Goal: Transaction & Acquisition: Purchase product/service

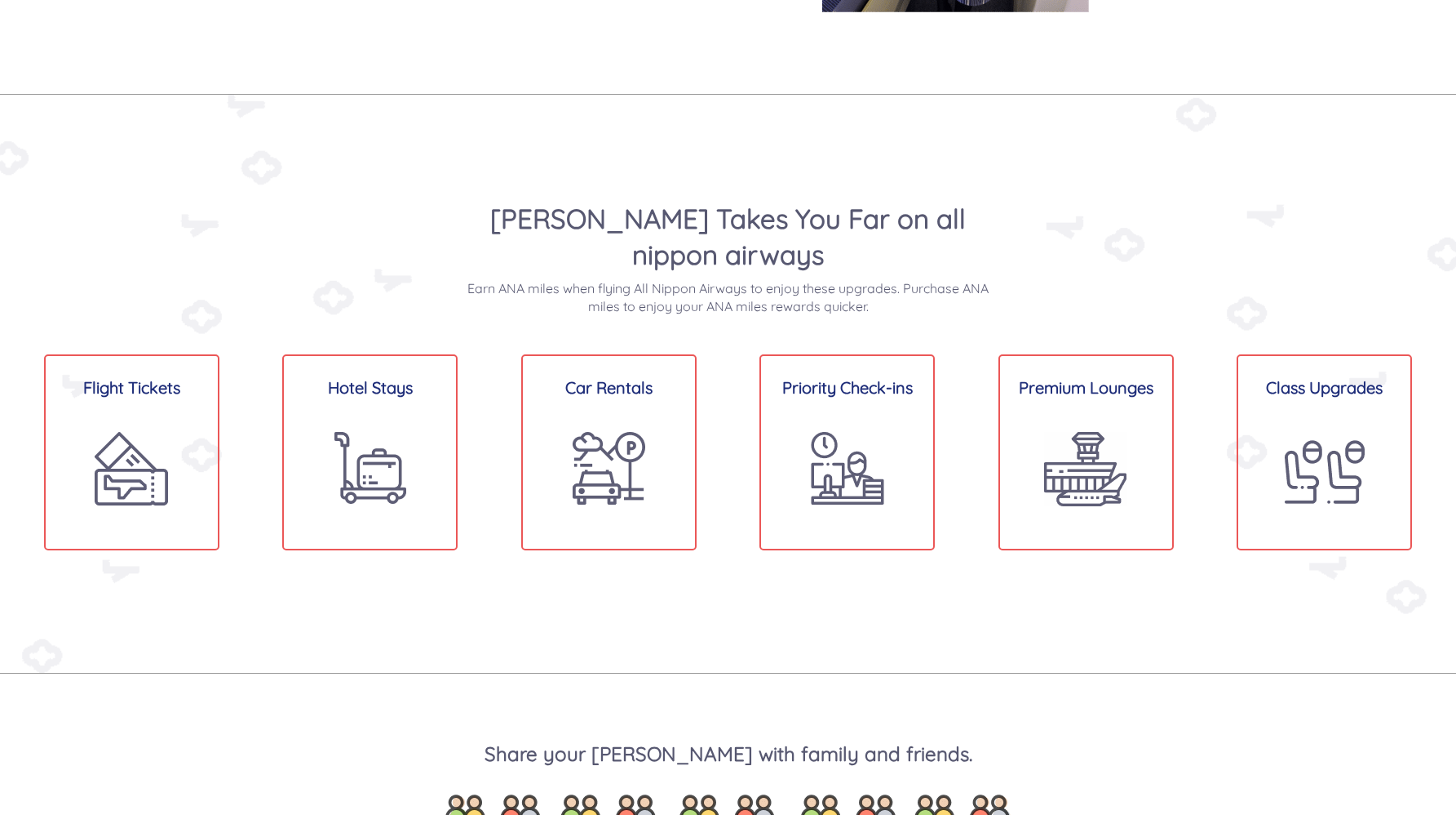
scroll to position [1205, 0]
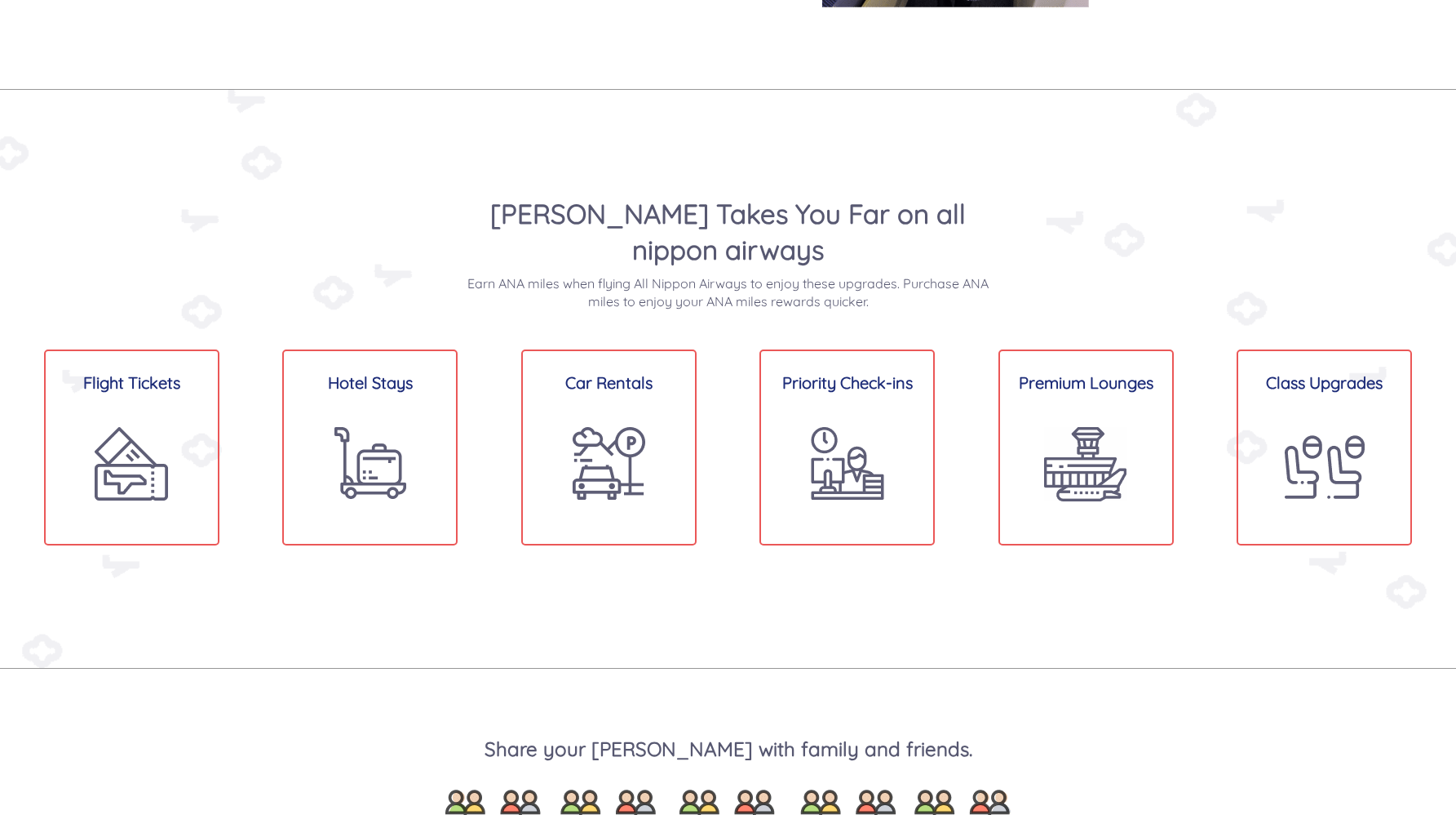
click at [448, 212] on div "[PERSON_NAME] Takes You Far on all nippon airways Earn [PERSON_NAME] when flyin…" at bounding box center [729, 252] width 979 height 115
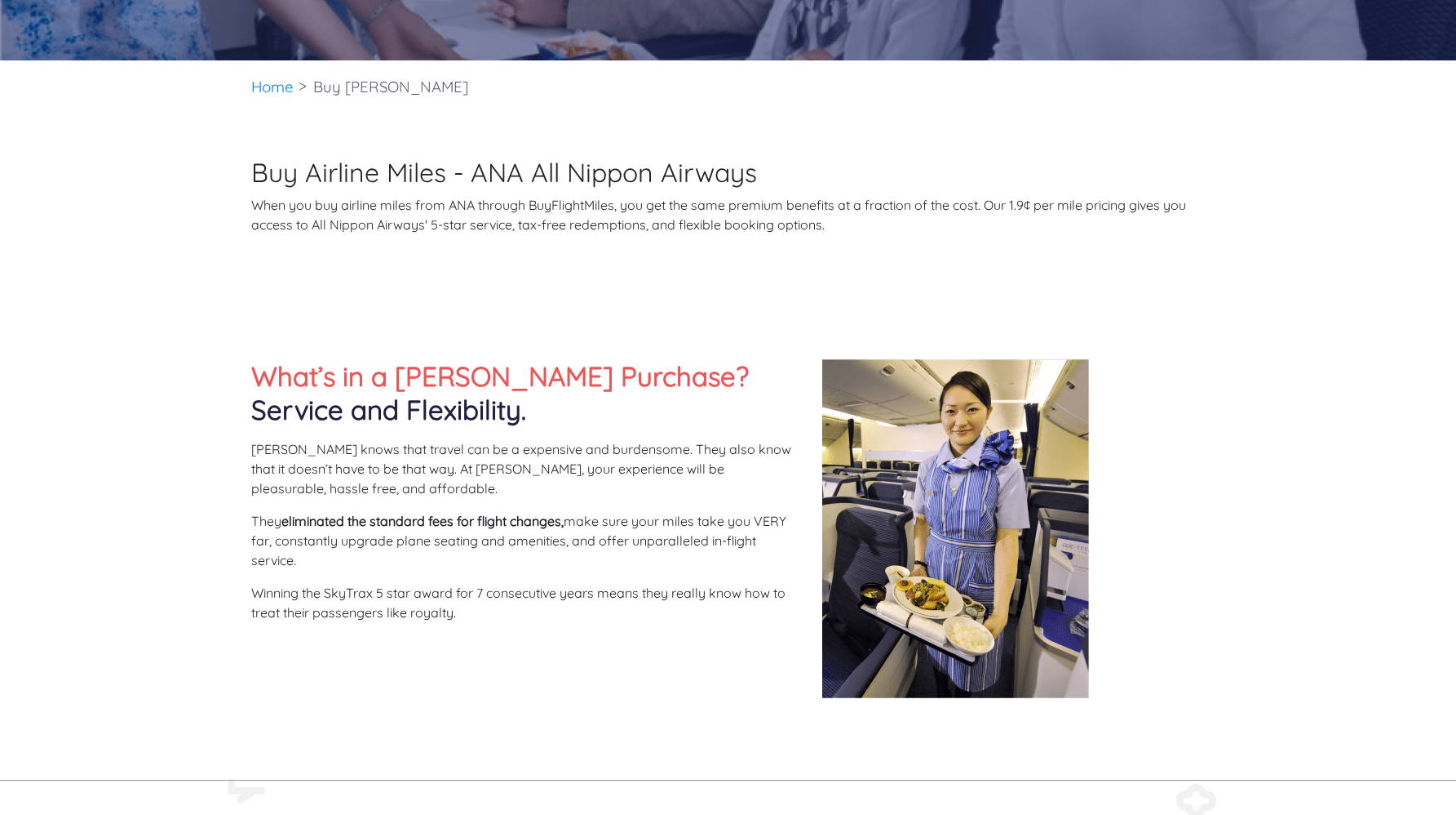
scroll to position [0, 0]
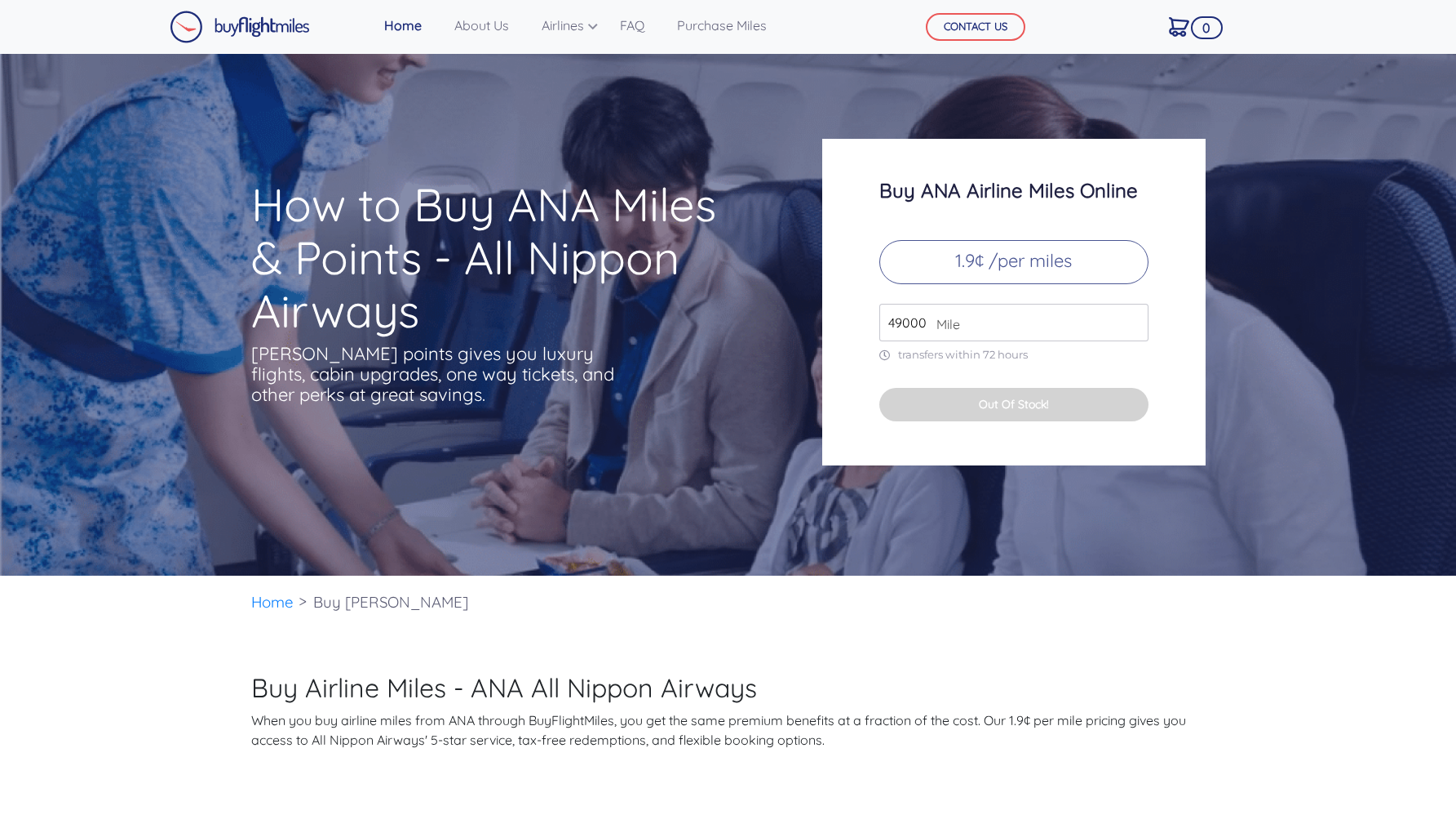
click at [1060, 267] on p "1.9¢ /per miles" at bounding box center [1014, 262] width 269 height 44
click at [960, 328] on span "Mile" at bounding box center [944, 323] width 32 height 20
click at [1136, 320] on input "50000" at bounding box center [1014, 322] width 269 height 37
click at [1134, 327] on input "49000" at bounding box center [1014, 322] width 269 height 37
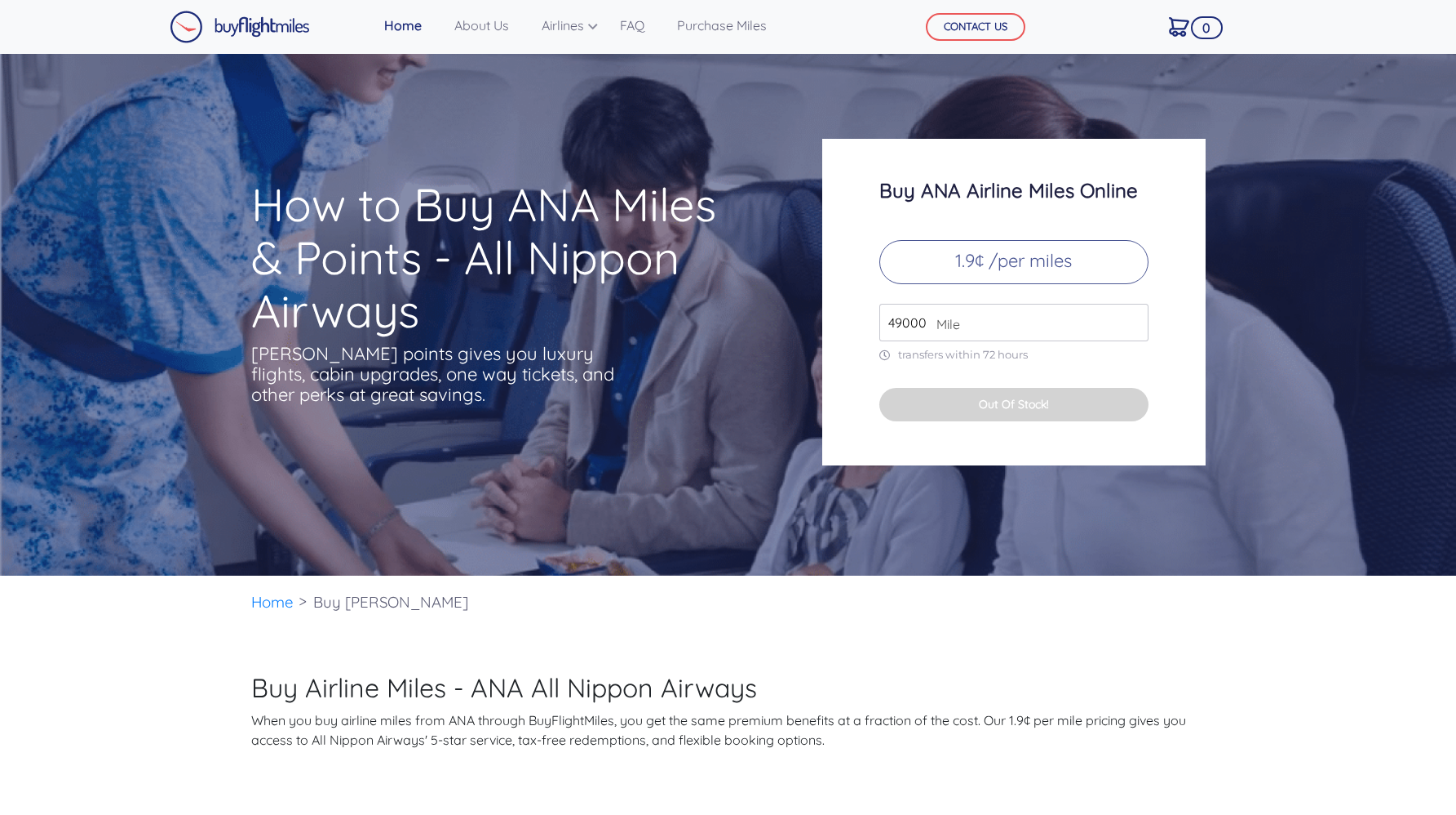
click at [1134, 327] on input "49000" at bounding box center [1014, 322] width 269 height 37
click at [1063, 327] on input "49000" at bounding box center [1014, 322] width 269 height 37
click at [1025, 264] on p "1.9¢ /per miles" at bounding box center [1014, 262] width 269 height 44
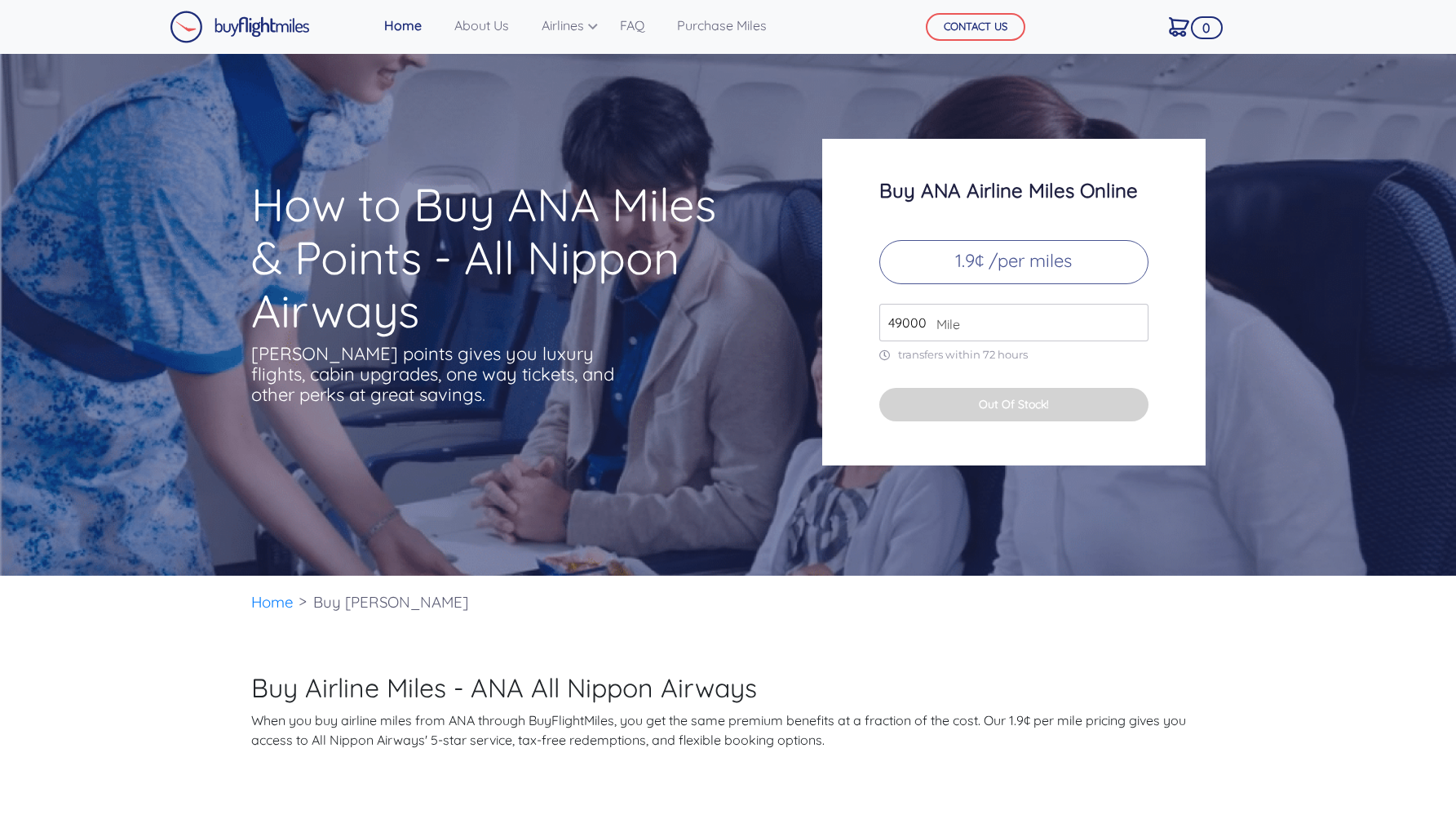
click at [1140, 306] on input "49000" at bounding box center [1014, 322] width 269 height 37
click at [1136, 317] on input "50000" at bounding box center [1014, 322] width 269 height 37
type input "51000"
click at [1136, 317] on input "51000" at bounding box center [1014, 322] width 269 height 37
click at [1031, 411] on button "Out Of Stock!" at bounding box center [1014, 404] width 269 height 34
